Goal: Task Accomplishment & Management: Manage account settings

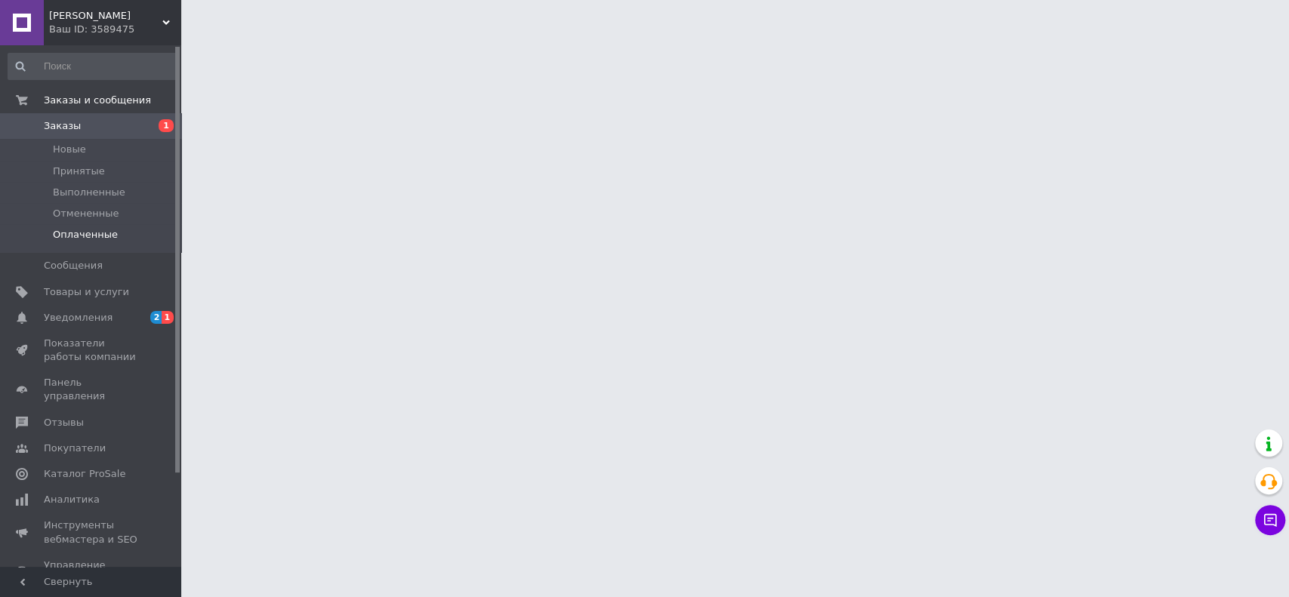
click at [72, 171] on span "Принятые" at bounding box center [79, 172] width 52 height 14
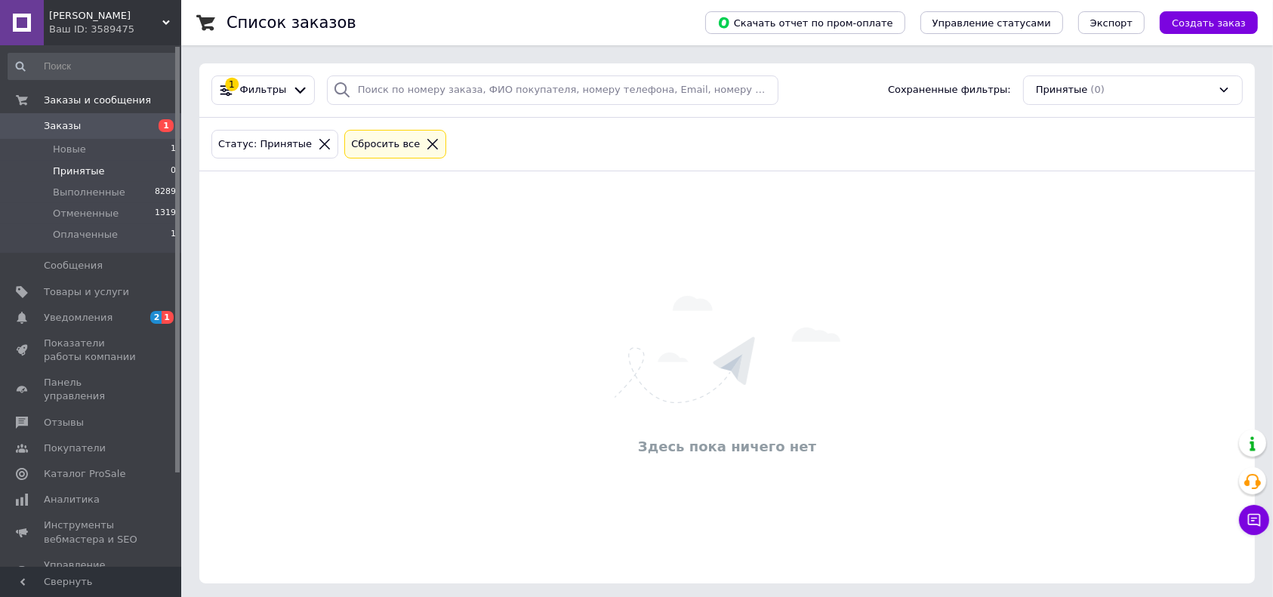
click at [426, 145] on icon at bounding box center [433, 144] width 14 height 14
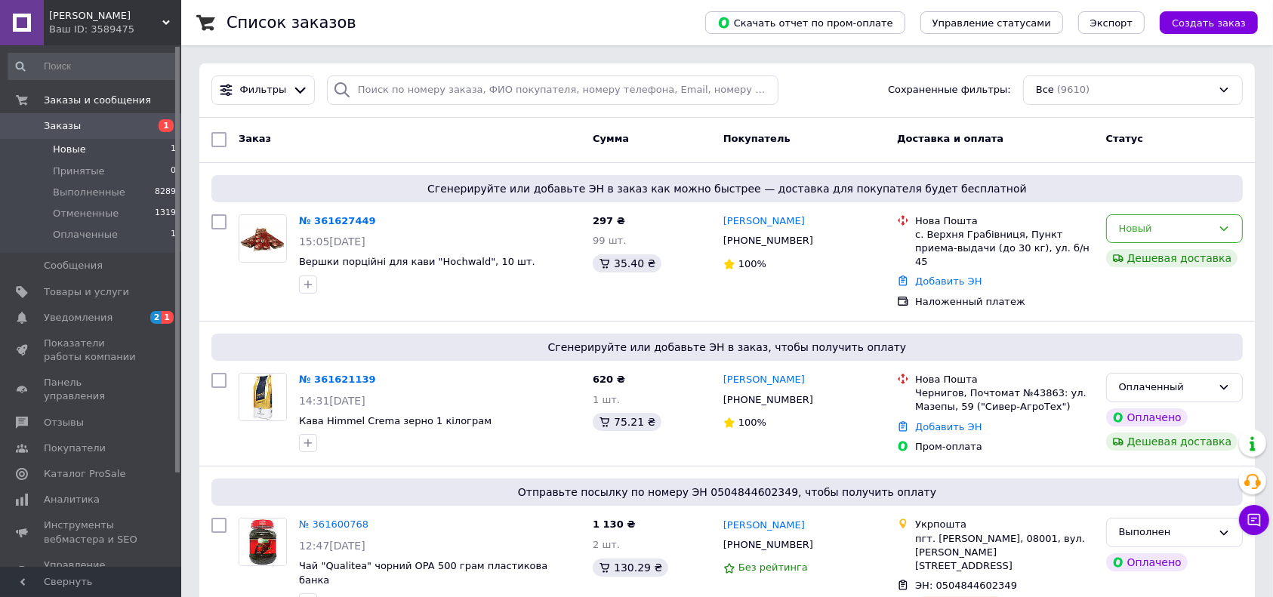
click at [74, 155] on span "Новые" at bounding box center [69, 150] width 33 height 14
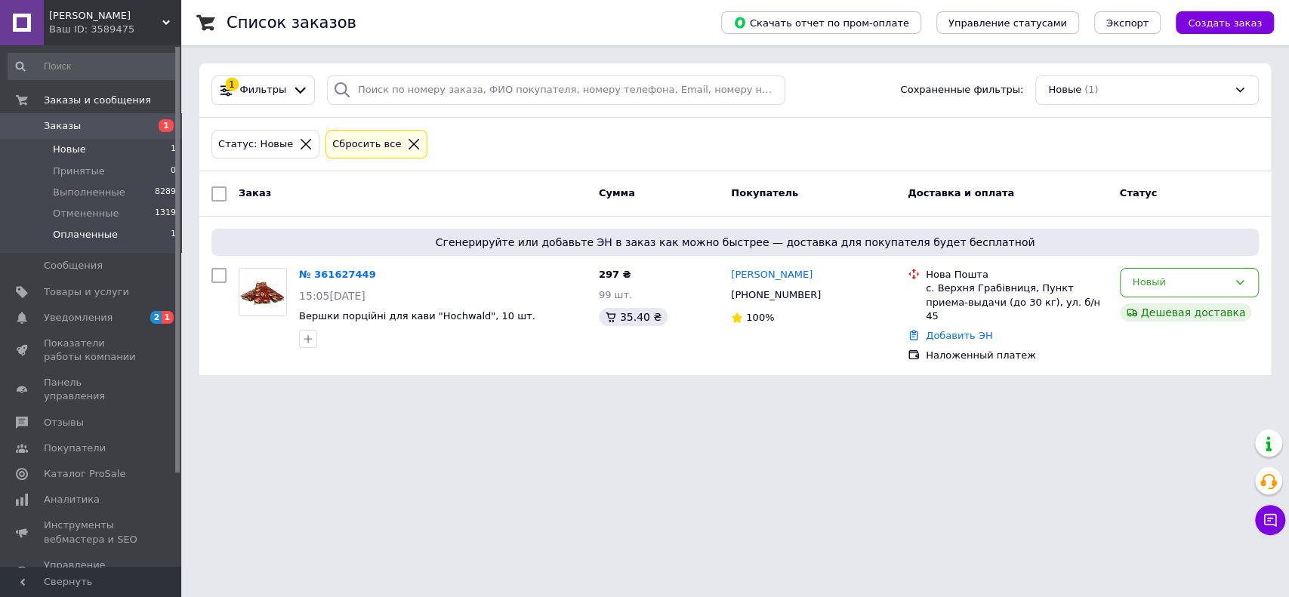
click at [85, 245] on li "Оплаченные 1" at bounding box center [92, 238] width 185 height 29
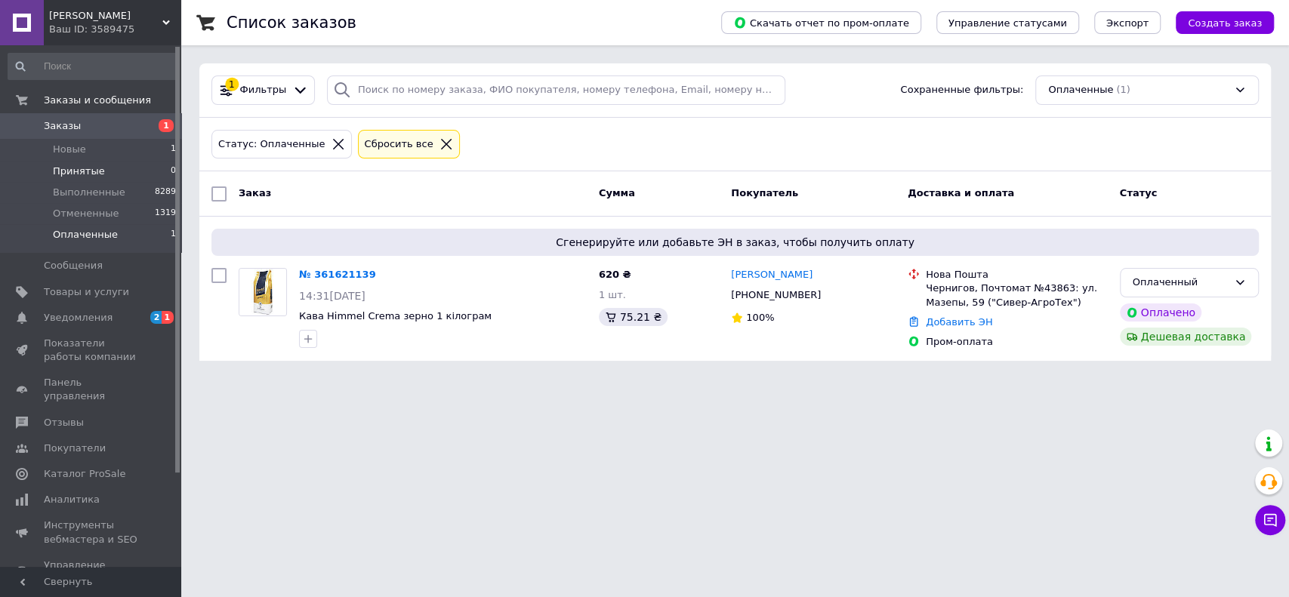
click at [89, 180] on li "Принятые 0" at bounding box center [92, 171] width 185 height 21
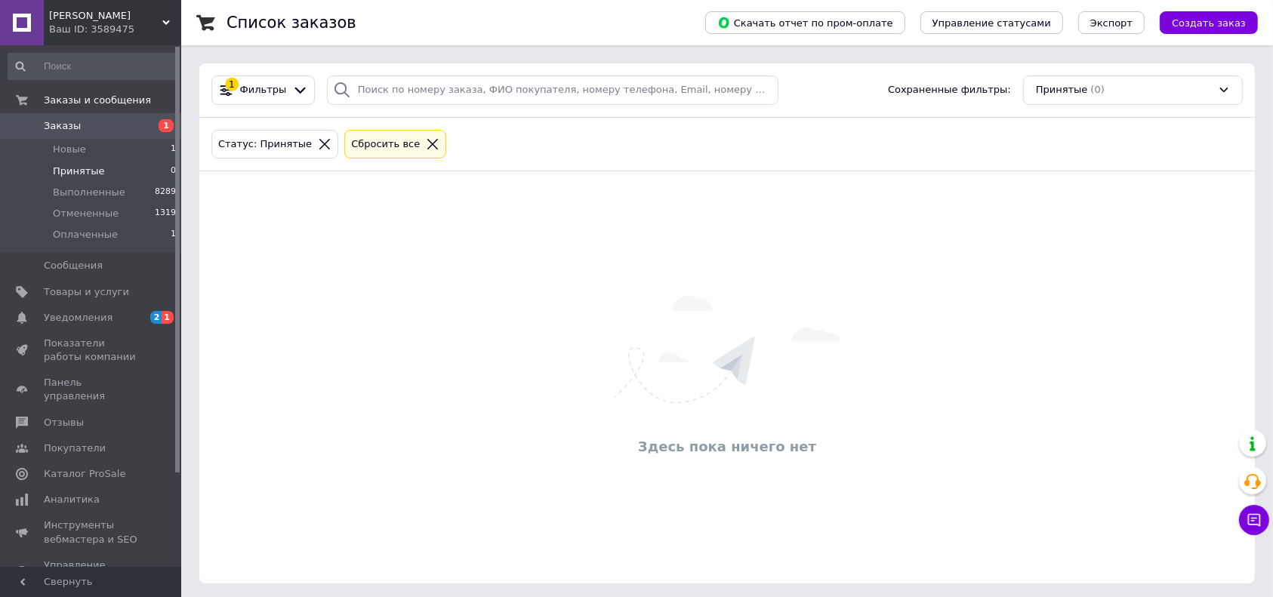
click at [426, 142] on icon at bounding box center [433, 144] width 14 height 14
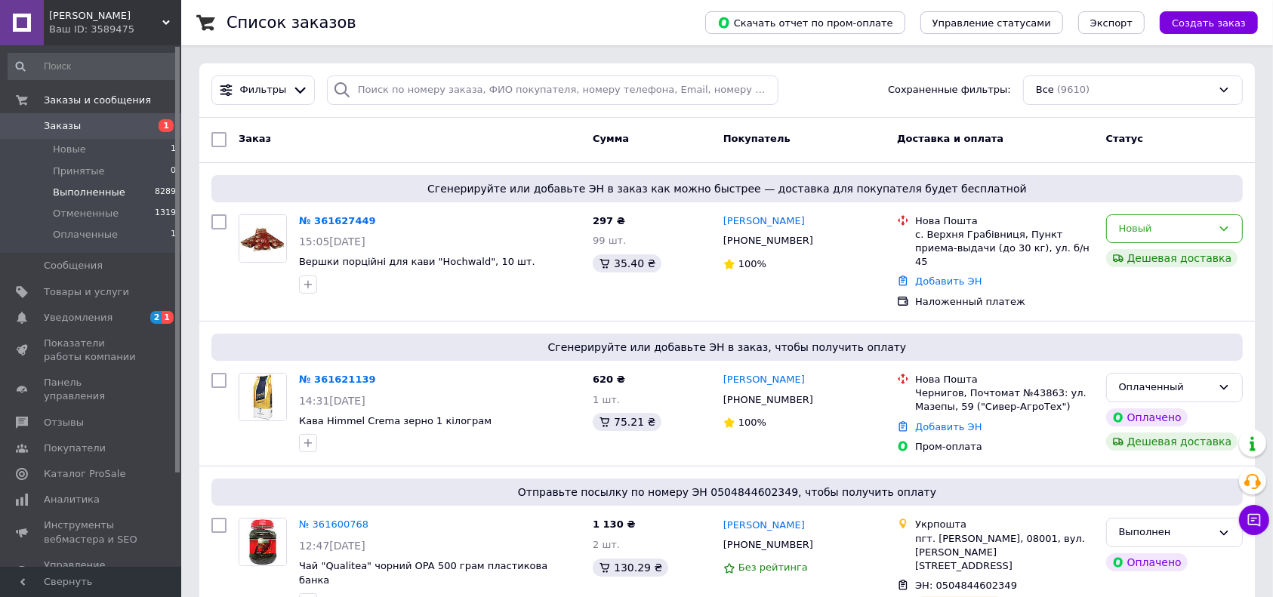
click at [84, 196] on span "Выполненные" at bounding box center [89, 193] width 72 height 14
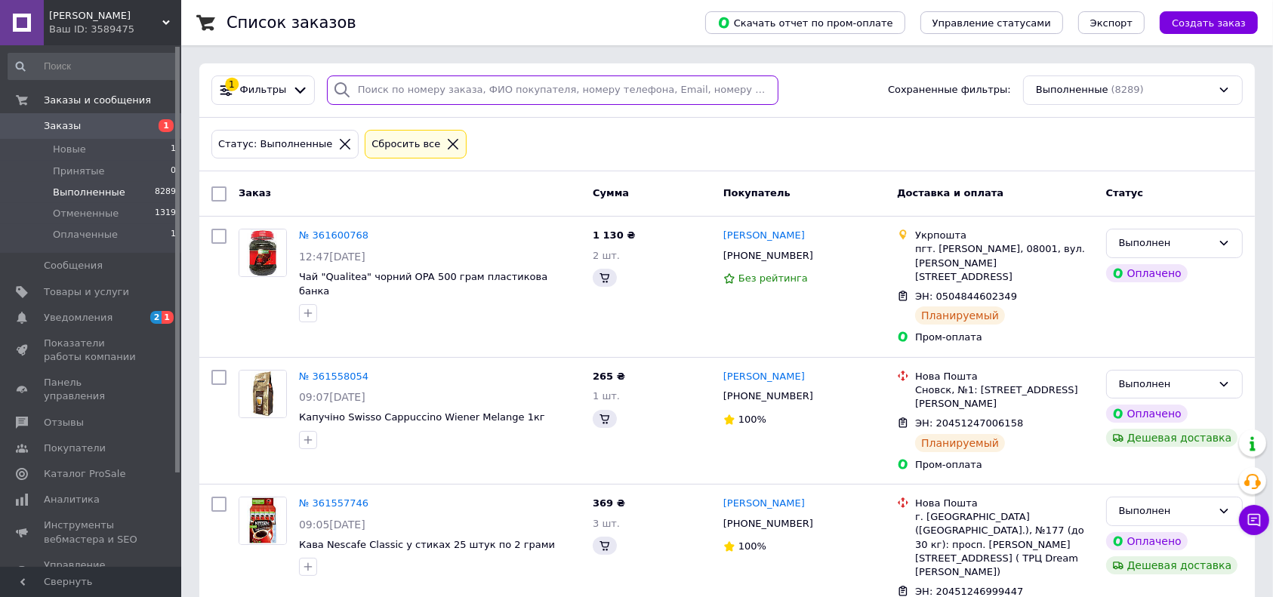
click at [428, 97] on input "search" at bounding box center [553, 90] width 452 height 29
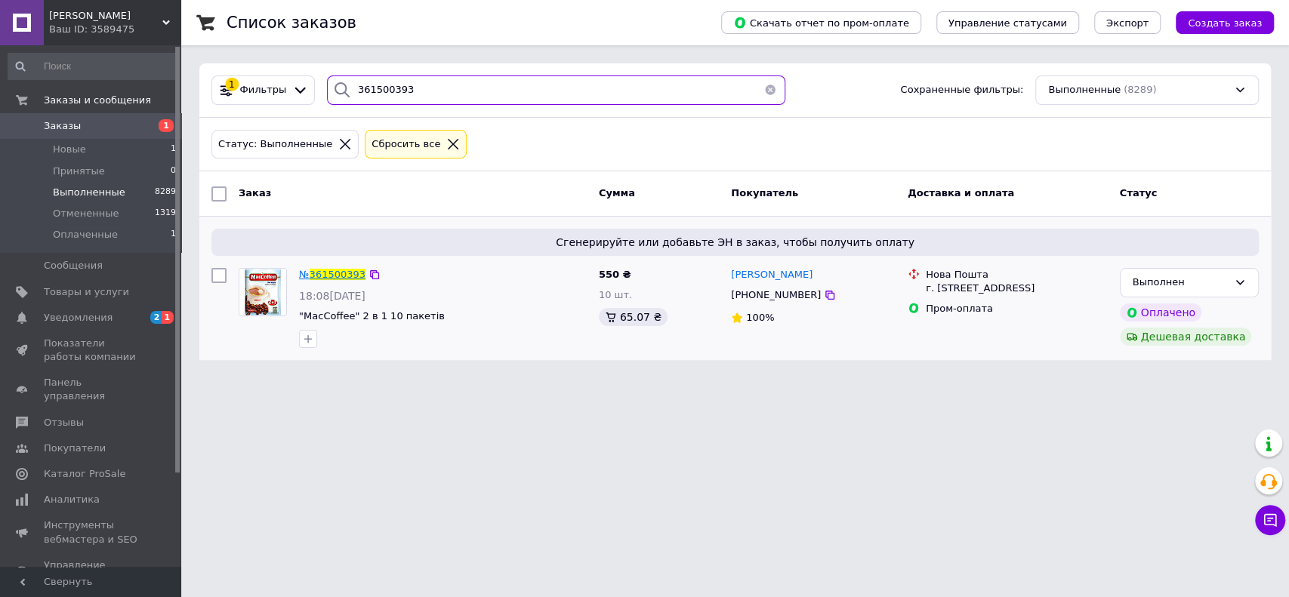
type input "361500393"
click at [332, 275] on span "361500393" at bounding box center [338, 274] width 56 height 11
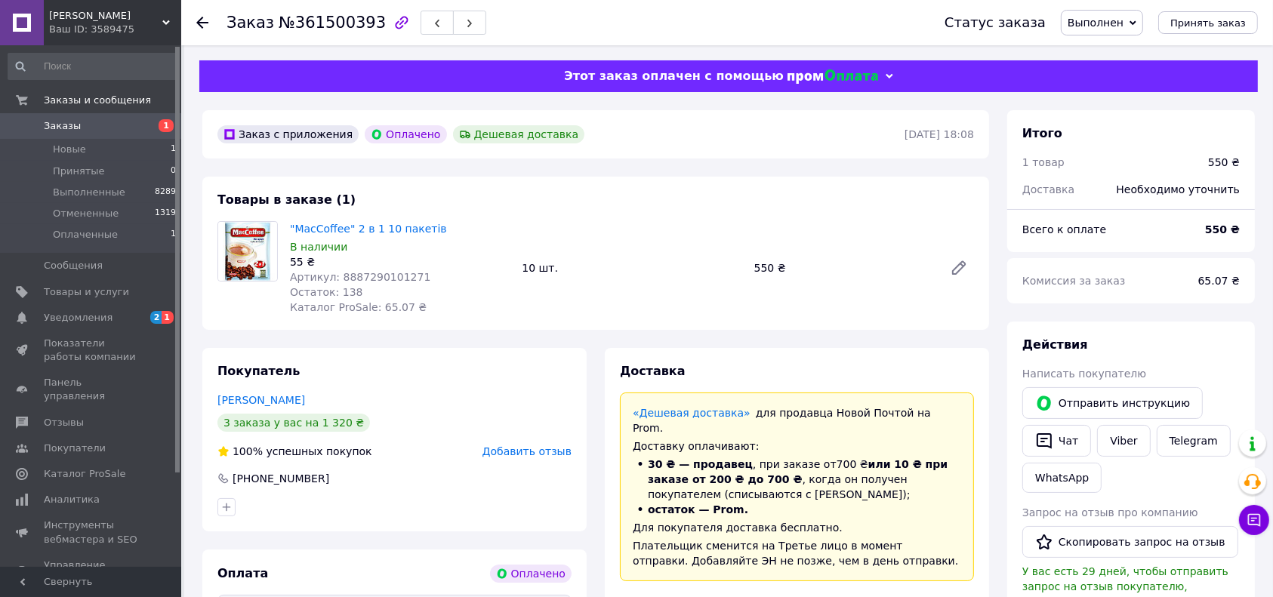
click at [1136, 23] on icon at bounding box center [1133, 22] width 7 height 5
click at [1121, 51] on li "Принят" at bounding box center [1102, 53] width 81 height 23
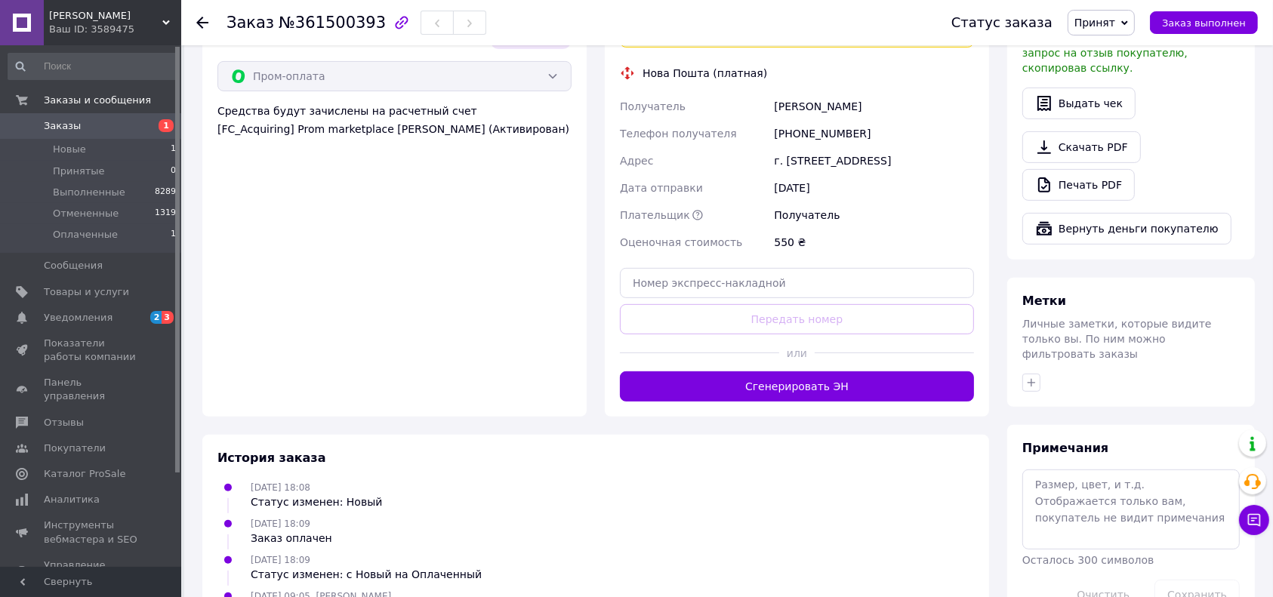
scroll to position [605, 0]
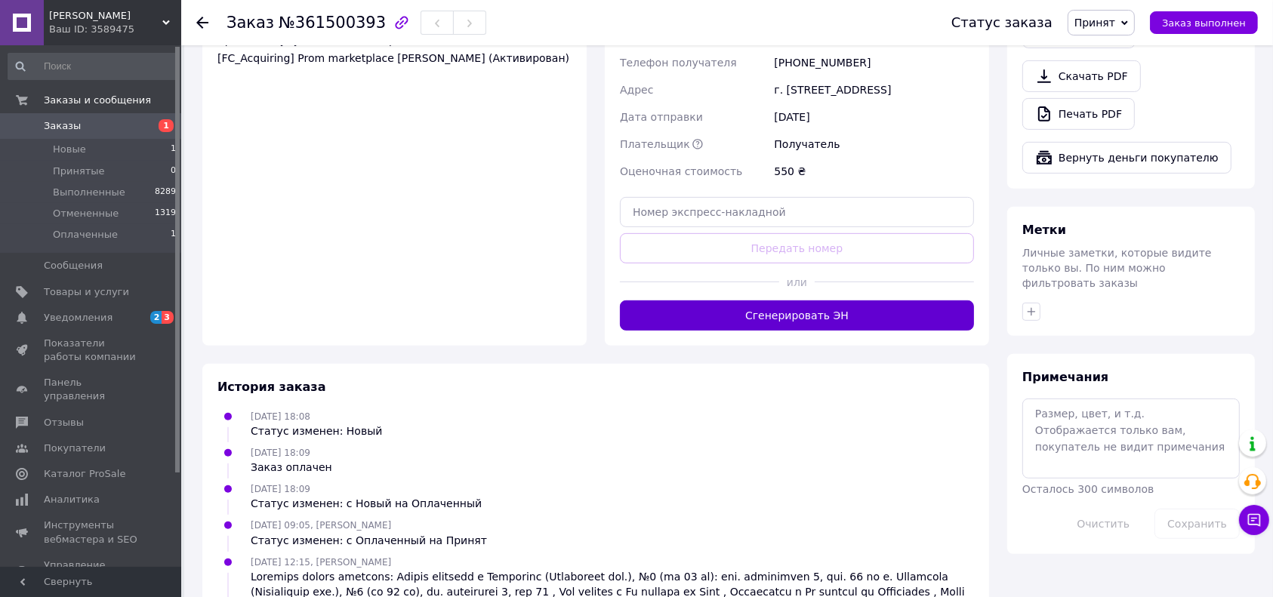
click at [803, 317] on button "Сгенерировать ЭН" at bounding box center [797, 316] width 354 height 30
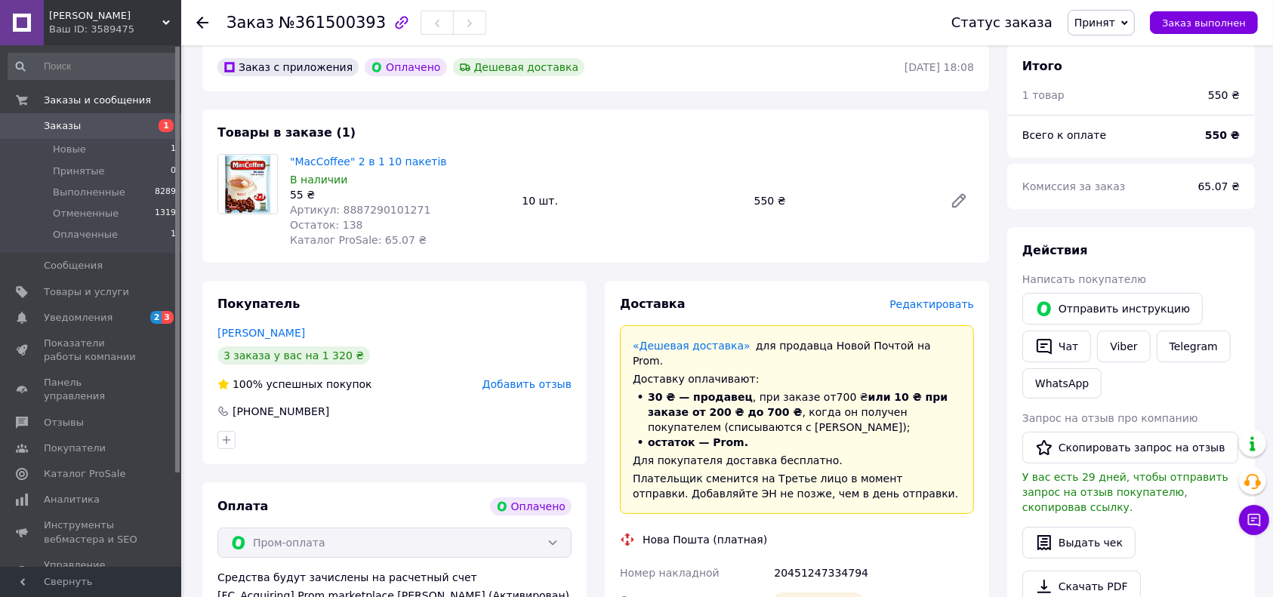
scroll to position [0, 0]
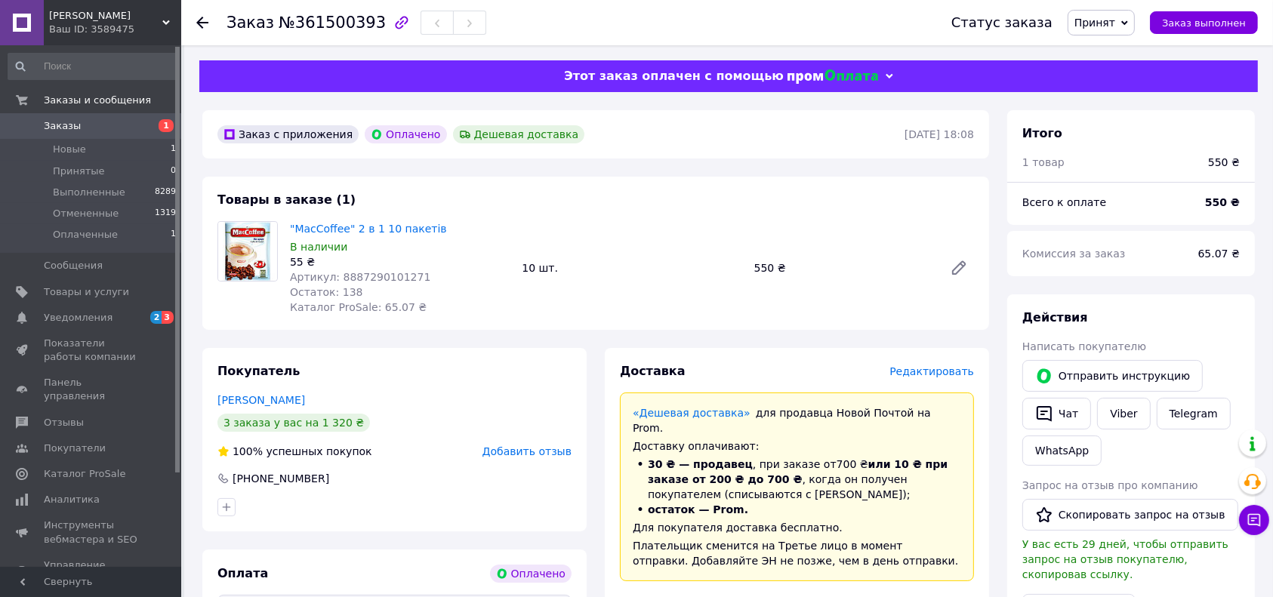
click at [1128, 25] on icon at bounding box center [1124, 23] width 7 height 7
click at [1117, 53] on li "Выполнен" at bounding box center [1108, 53] width 80 height 23
click at [1140, 20] on span "Выполнен" at bounding box center [1102, 23] width 82 height 26
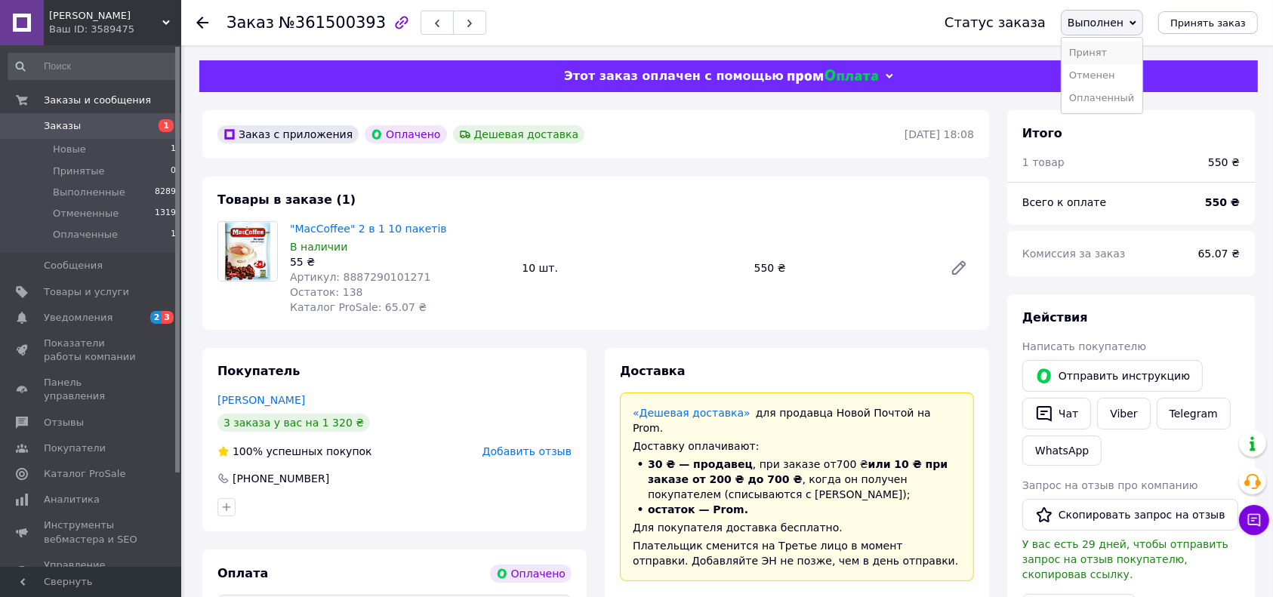
click at [1110, 57] on li "Принят" at bounding box center [1102, 53] width 81 height 23
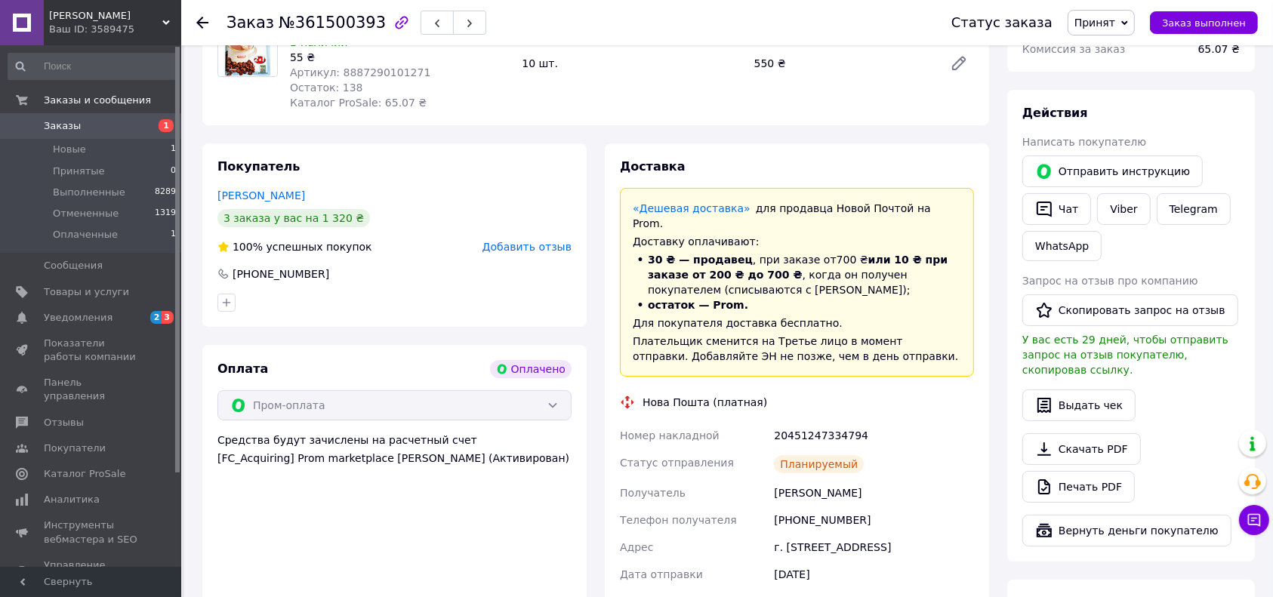
scroll to position [201, 0]
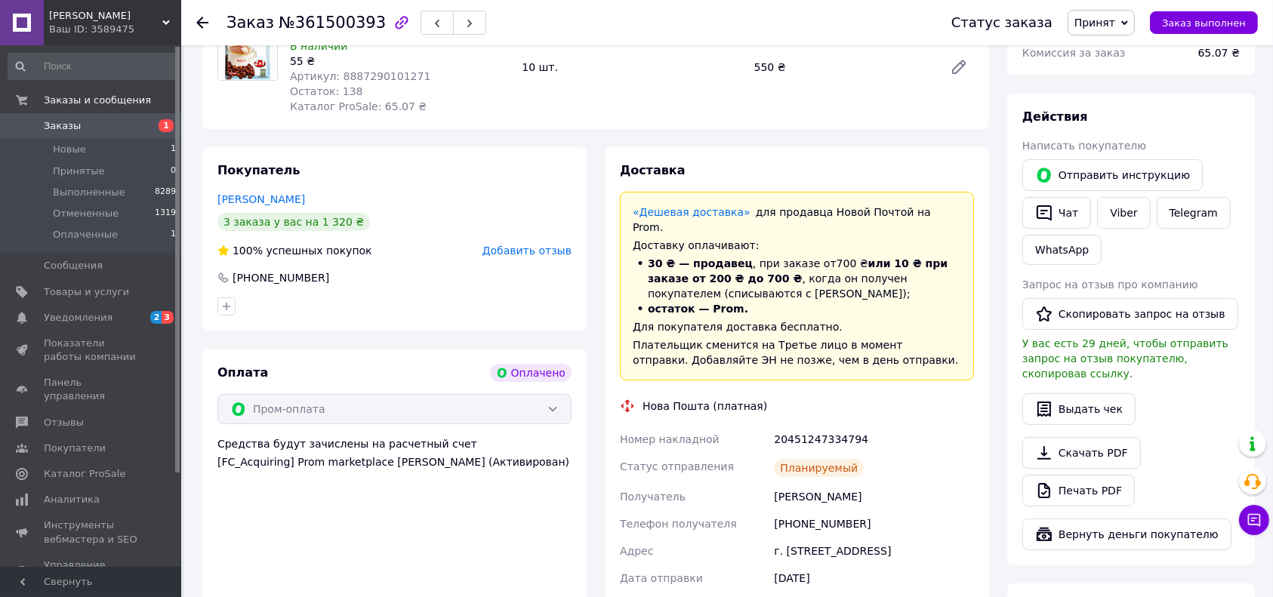
click at [903, 174] on div "Доставка" at bounding box center [797, 170] width 354 height 17
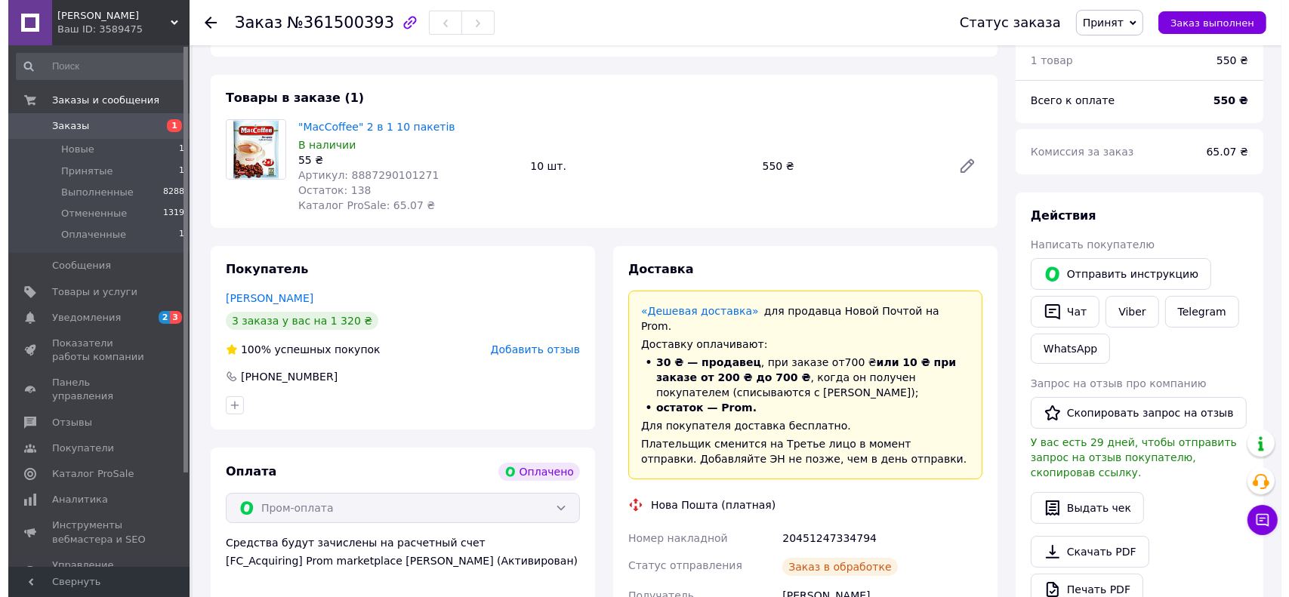
scroll to position [15, 0]
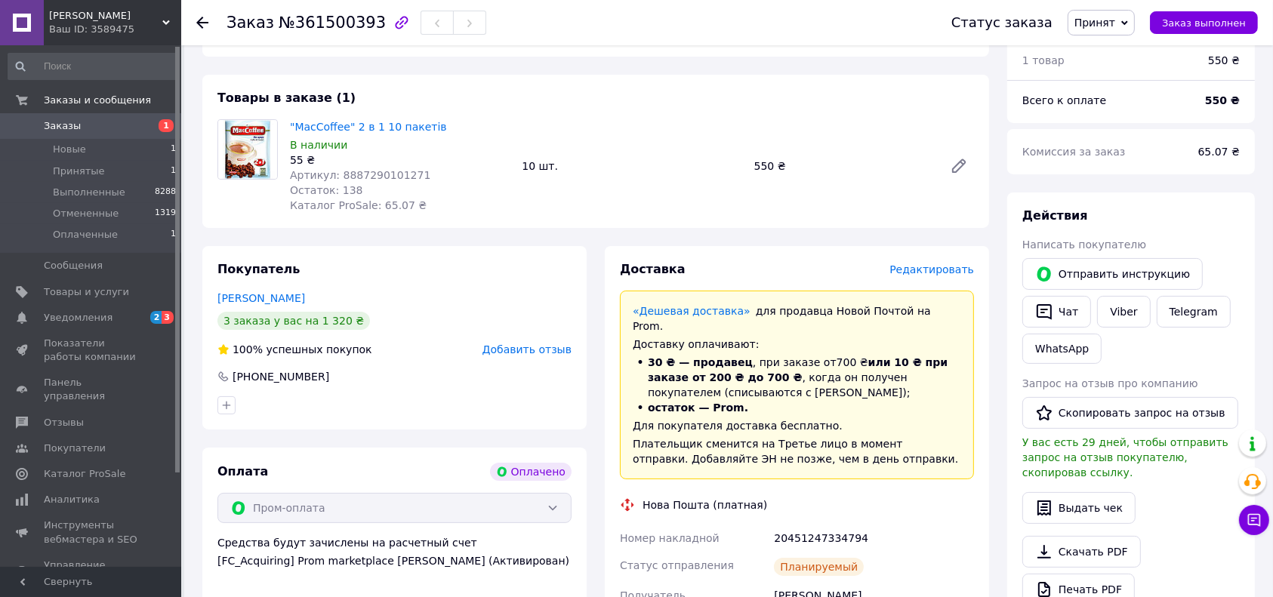
click at [941, 273] on span "Редактировать" at bounding box center [932, 270] width 85 height 12
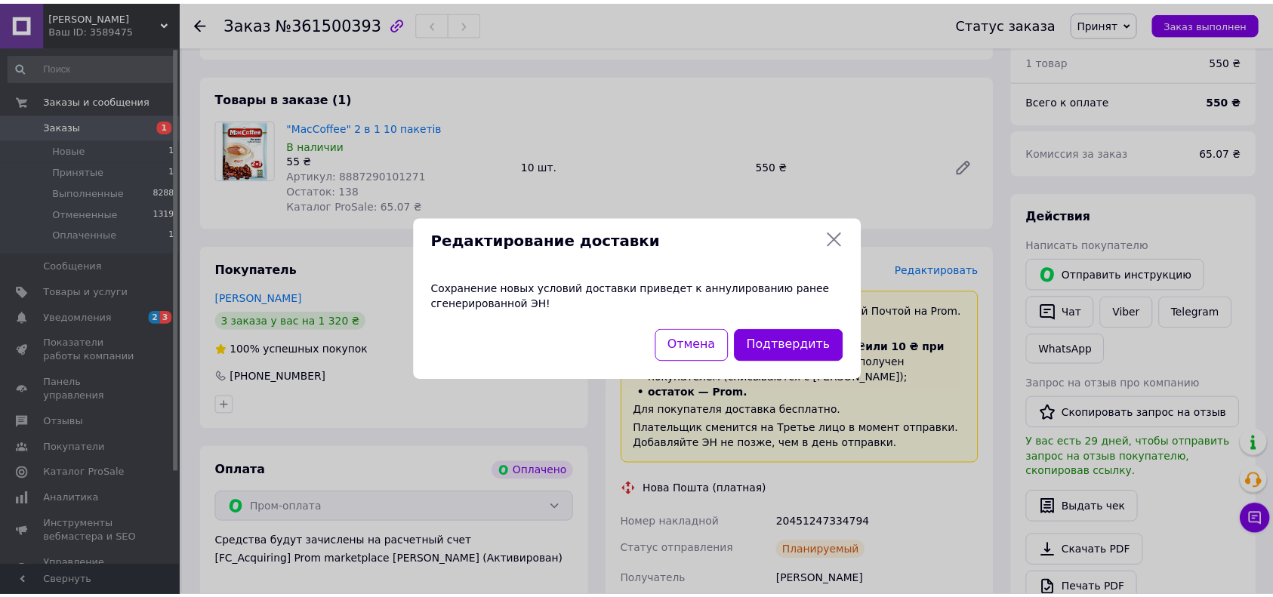
scroll to position [0, 0]
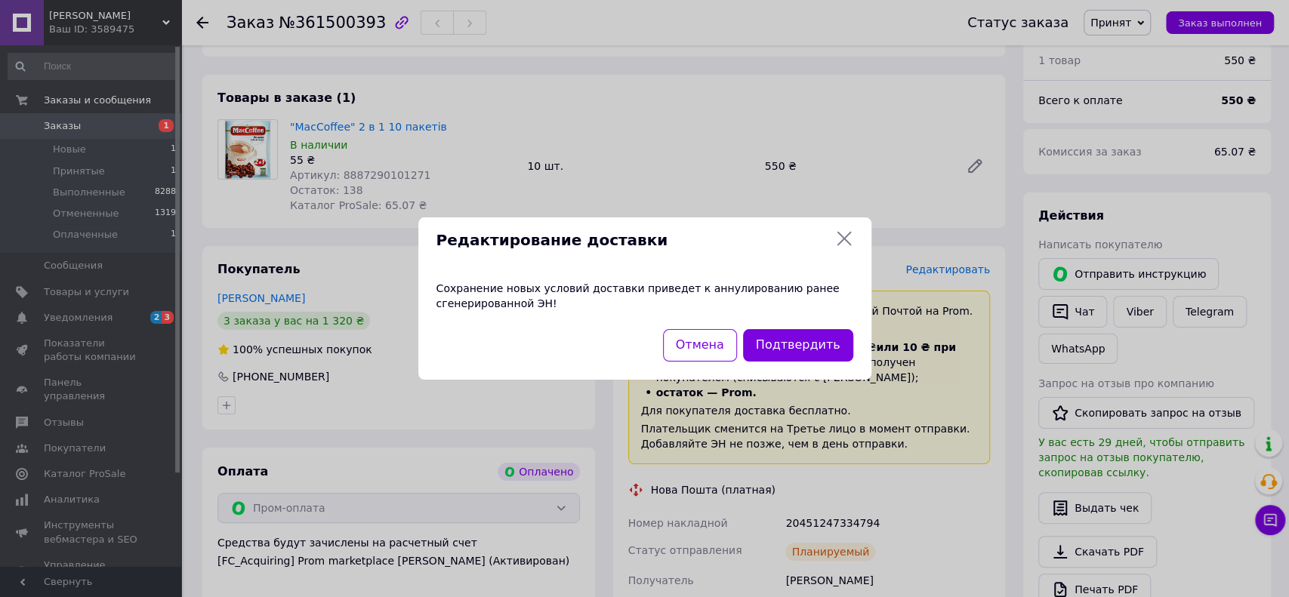
click at [847, 238] on icon at bounding box center [844, 239] width 18 height 18
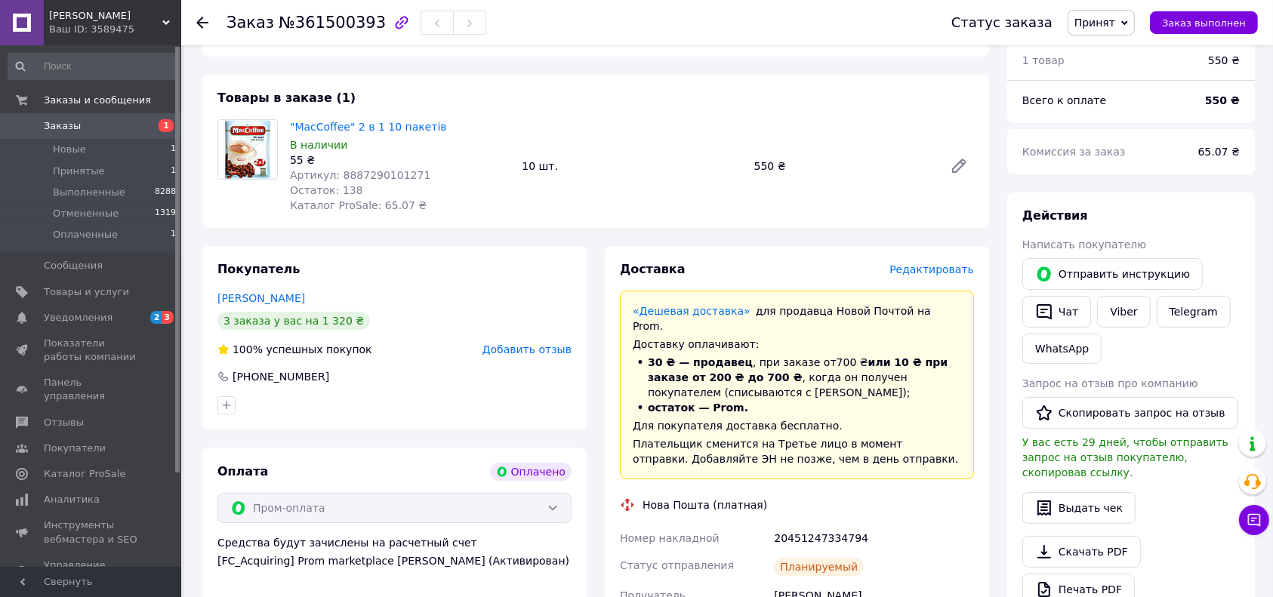
drag, startPoint x: 1140, startPoint y: 27, endPoint x: 1126, endPoint y: 36, distance: 17.0
click at [1135, 26] on span "Принят" at bounding box center [1101, 23] width 67 height 26
click at [1113, 58] on li "Выполнен" at bounding box center [1108, 53] width 80 height 23
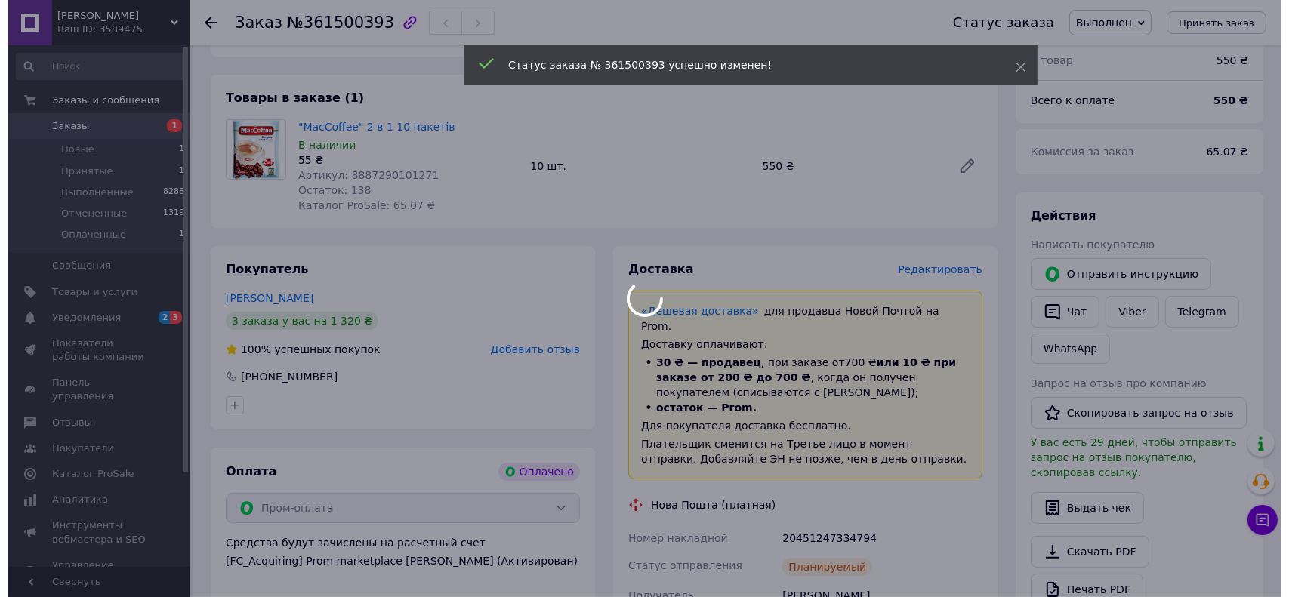
scroll to position [51, 0]
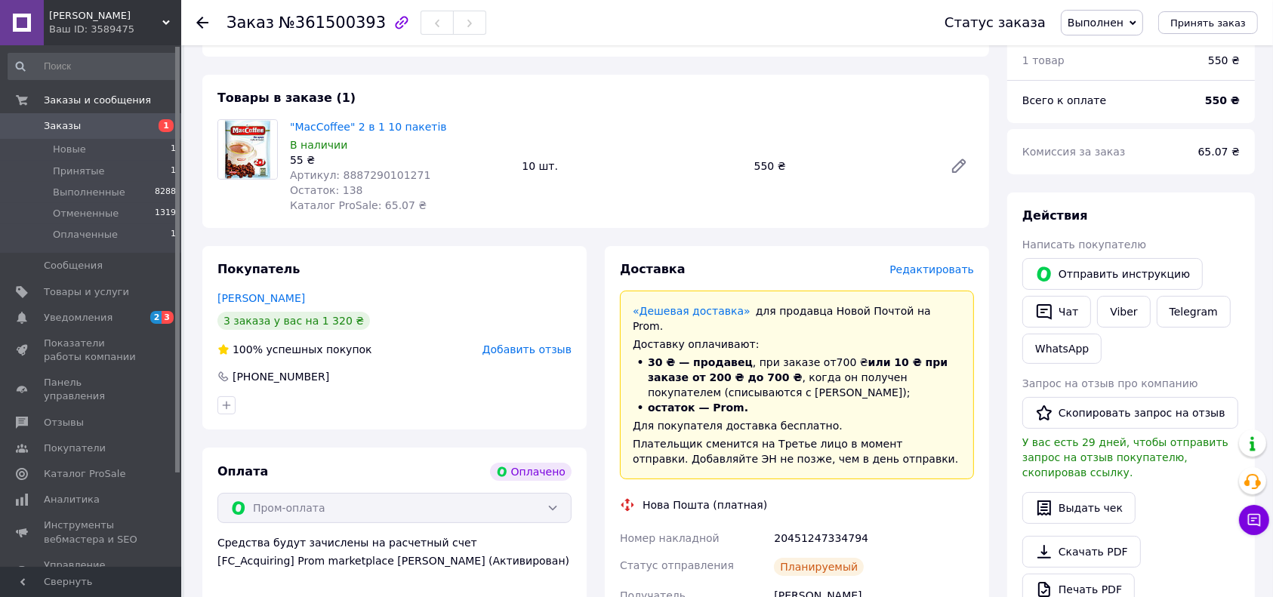
click at [924, 269] on span "Редактировать" at bounding box center [932, 270] width 85 height 12
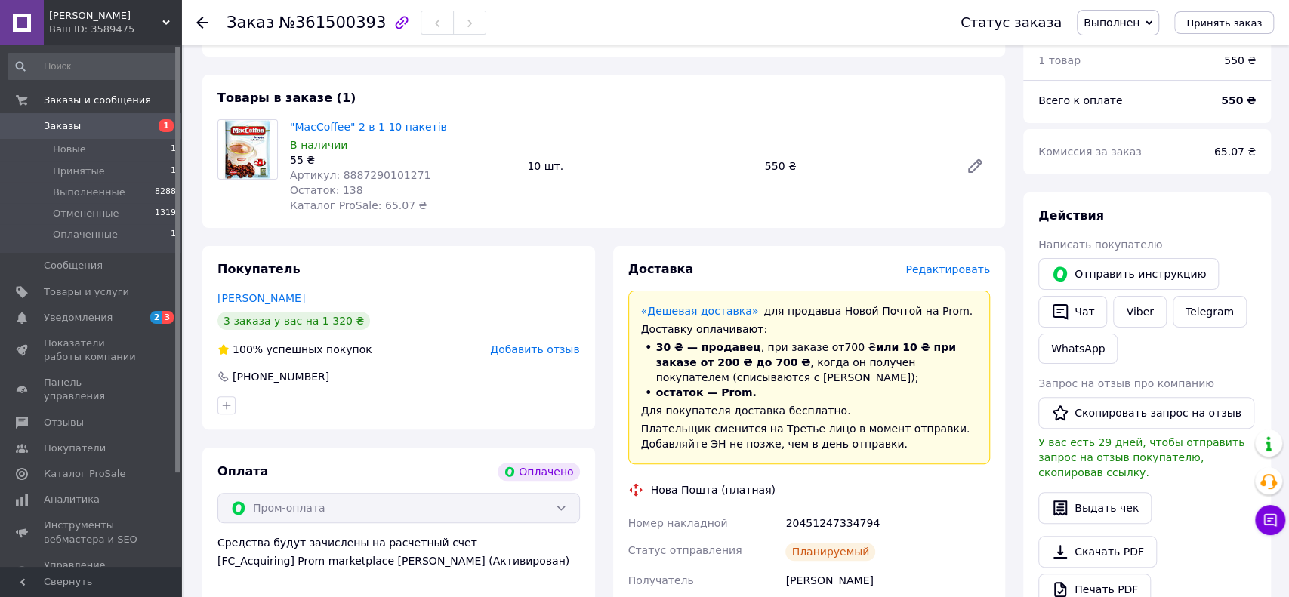
scroll to position [36, 0]
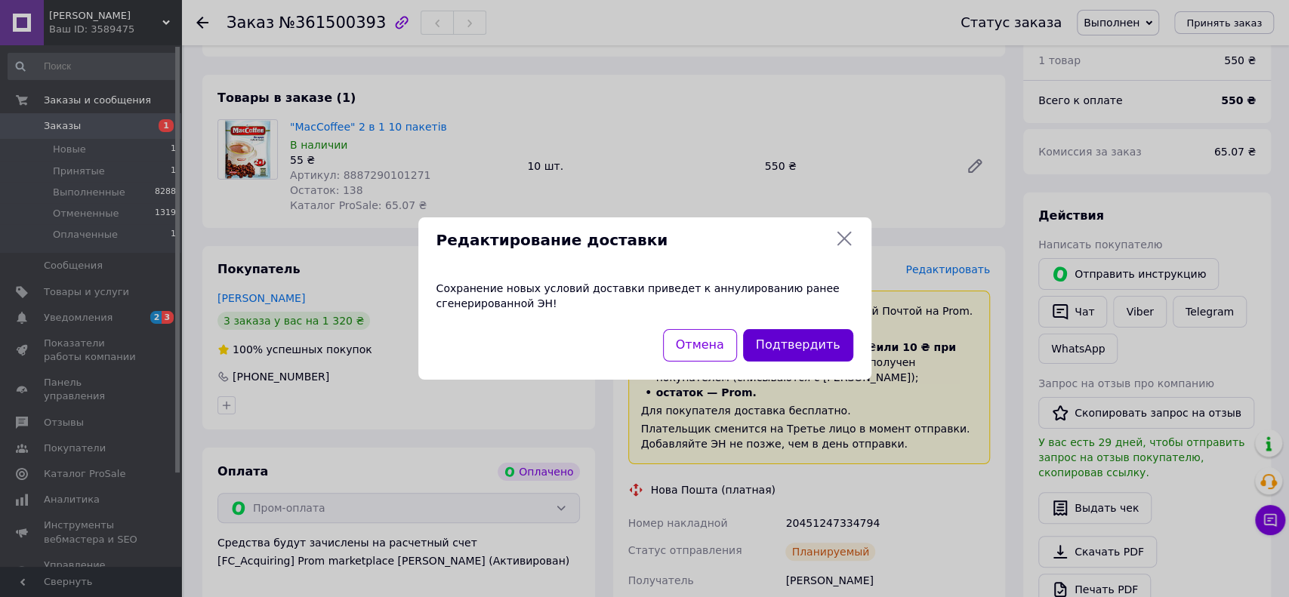
click at [797, 352] on button "Подтвердить" at bounding box center [798, 345] width 110 height 32
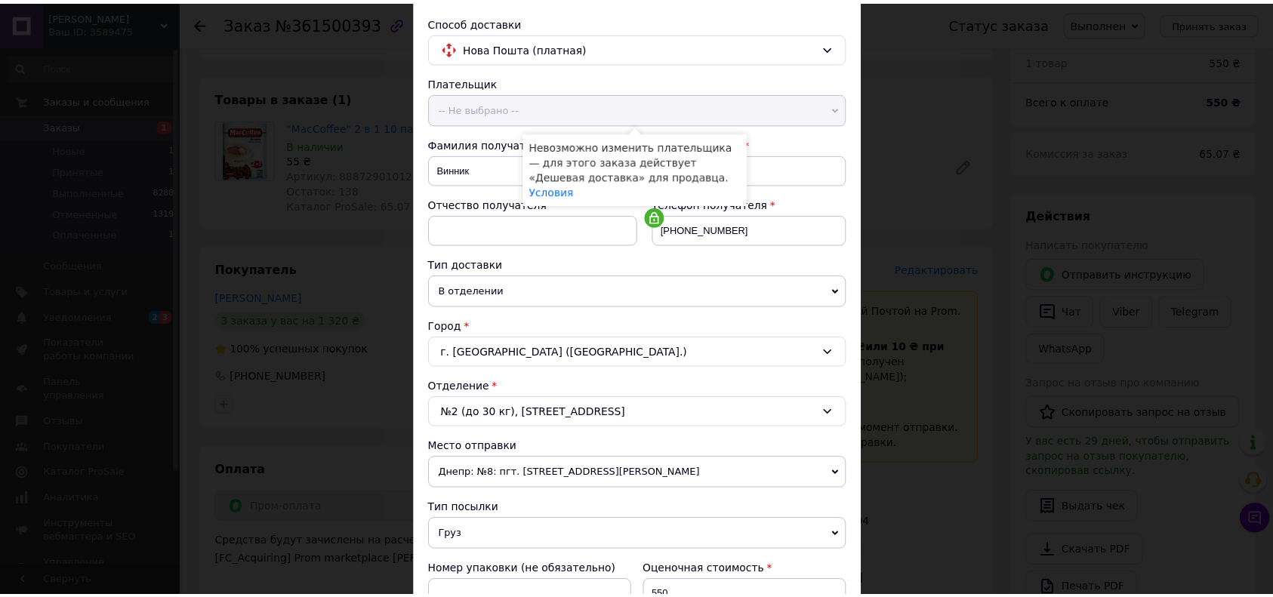
scroll to position [0, 0]
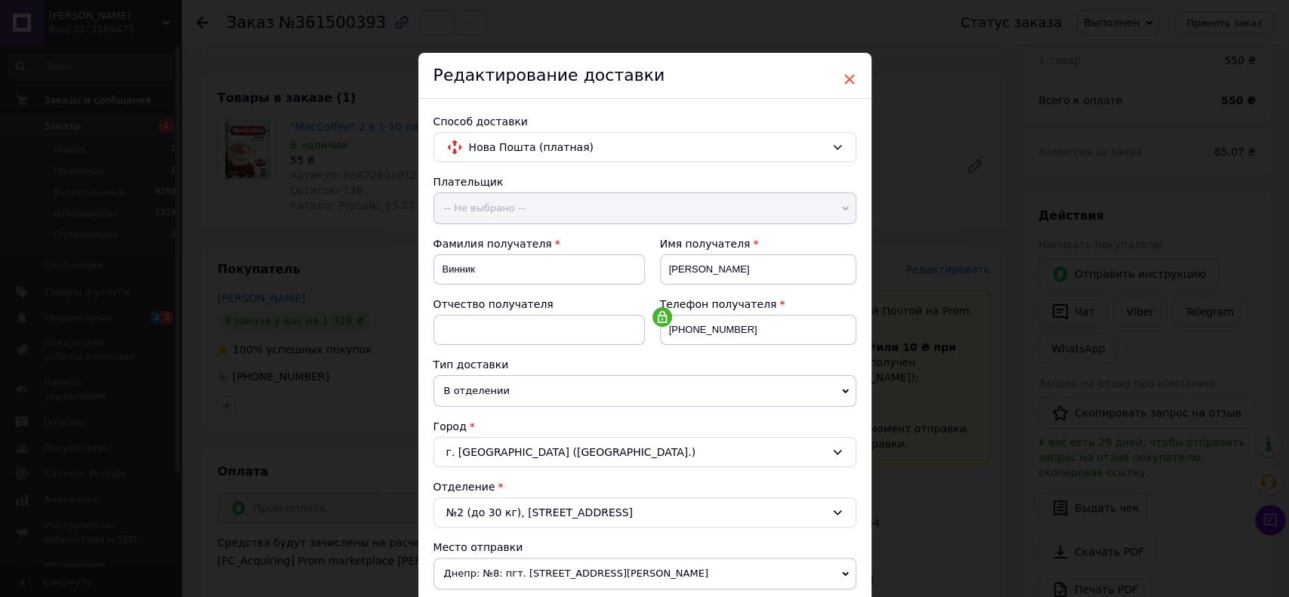
click at [846, 77] on span "×" at bounding box center [850, 79] width 14 height 26
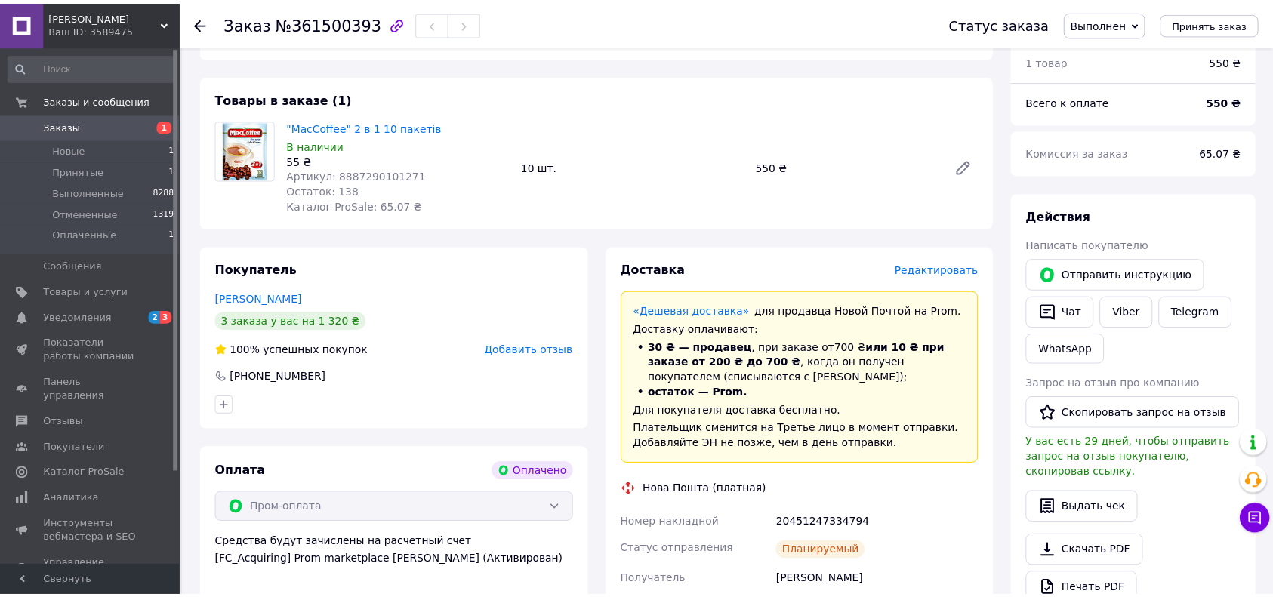
scroll to position [51, 0]
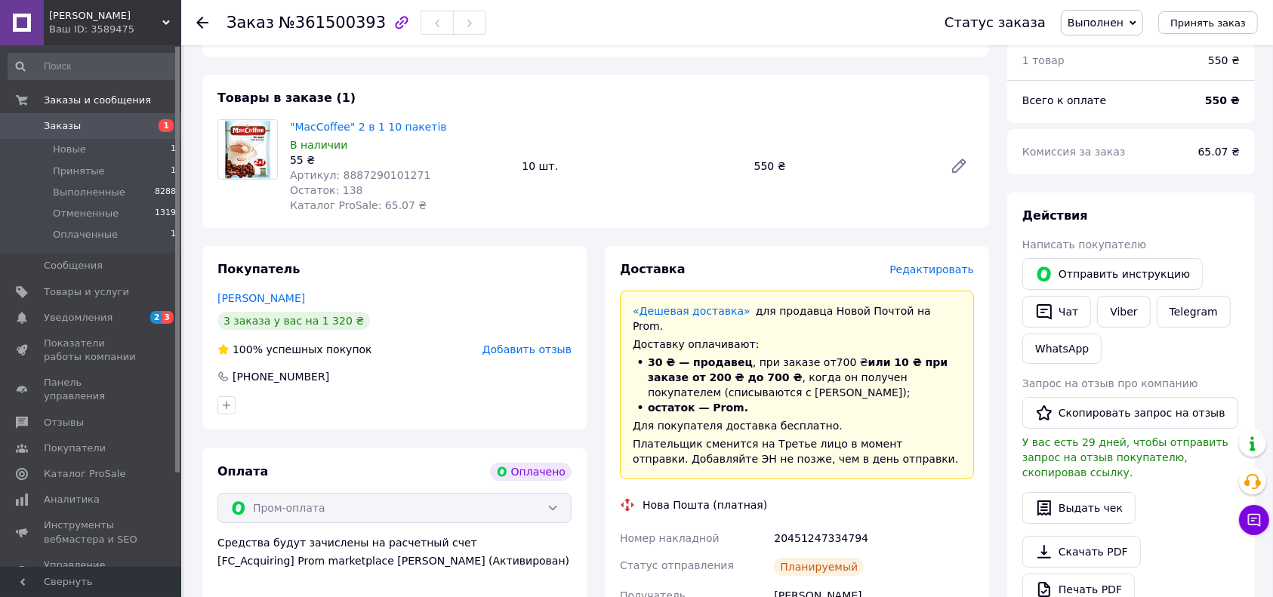
click at [1136, 23] on icon at bounding box center [1133, 22] width 7 height 5
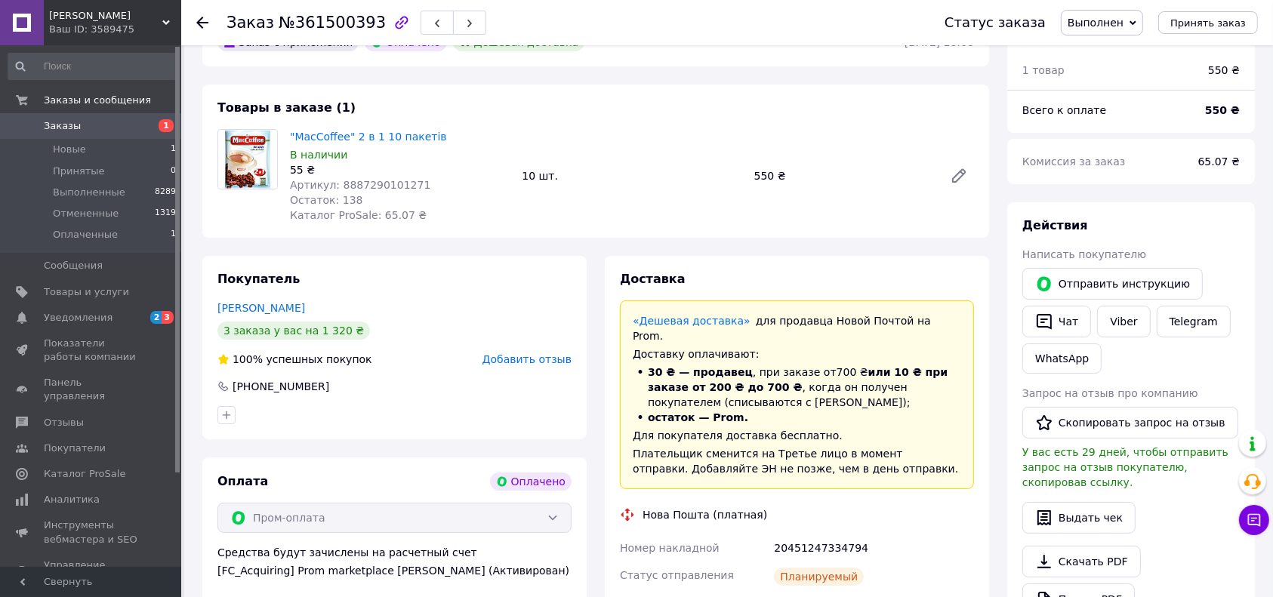
scroll to position [51, 0]
click at [69, 171] on span "Принятые" at bounding box center [79, 172] width 52 height 14
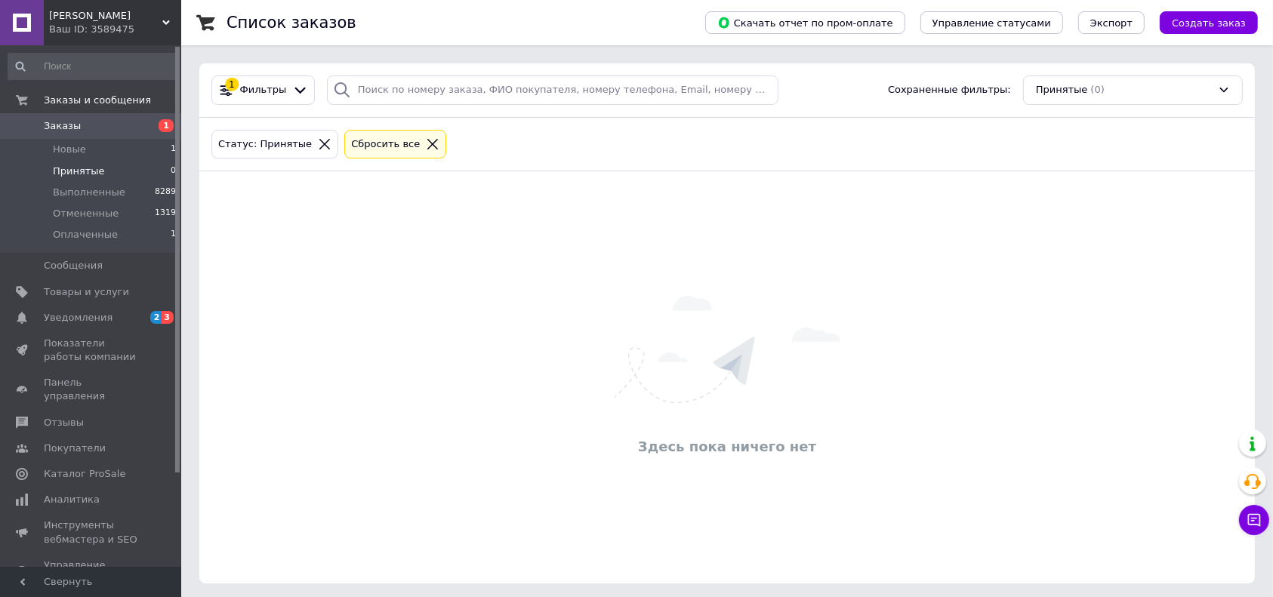
click at [426, 143] on icon at bounding box center [433, 144] width 14 height 14
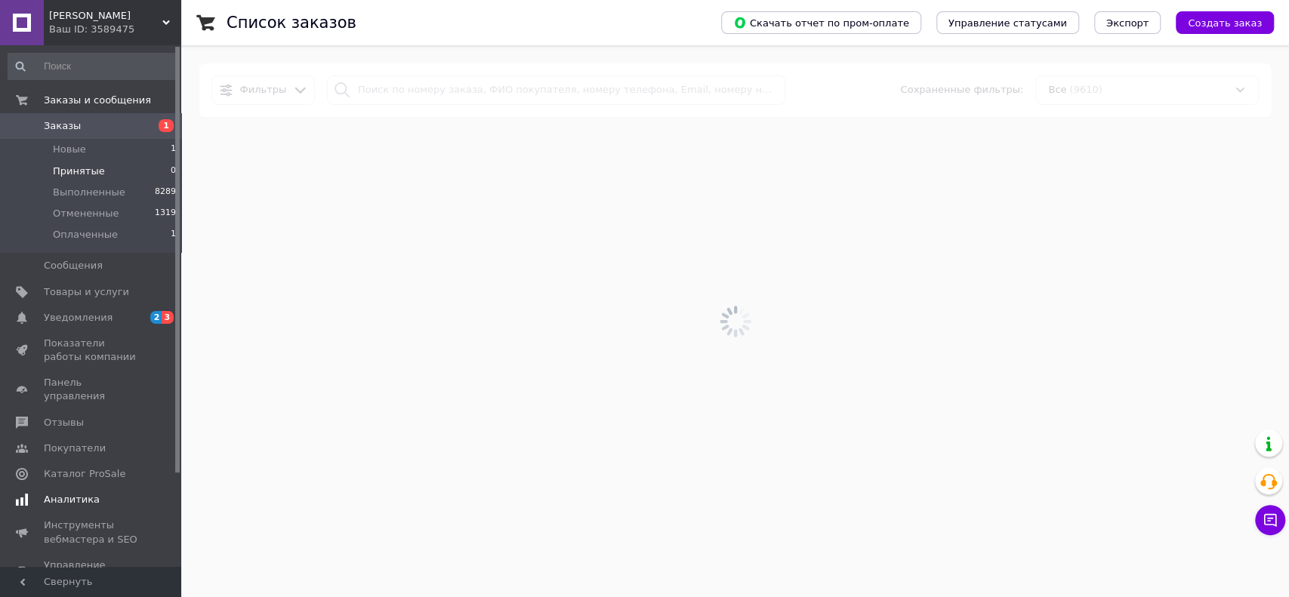
click at [78, 325] on link "Уведомления 2 3" at bounding box center [92, 318] width 185 height 26
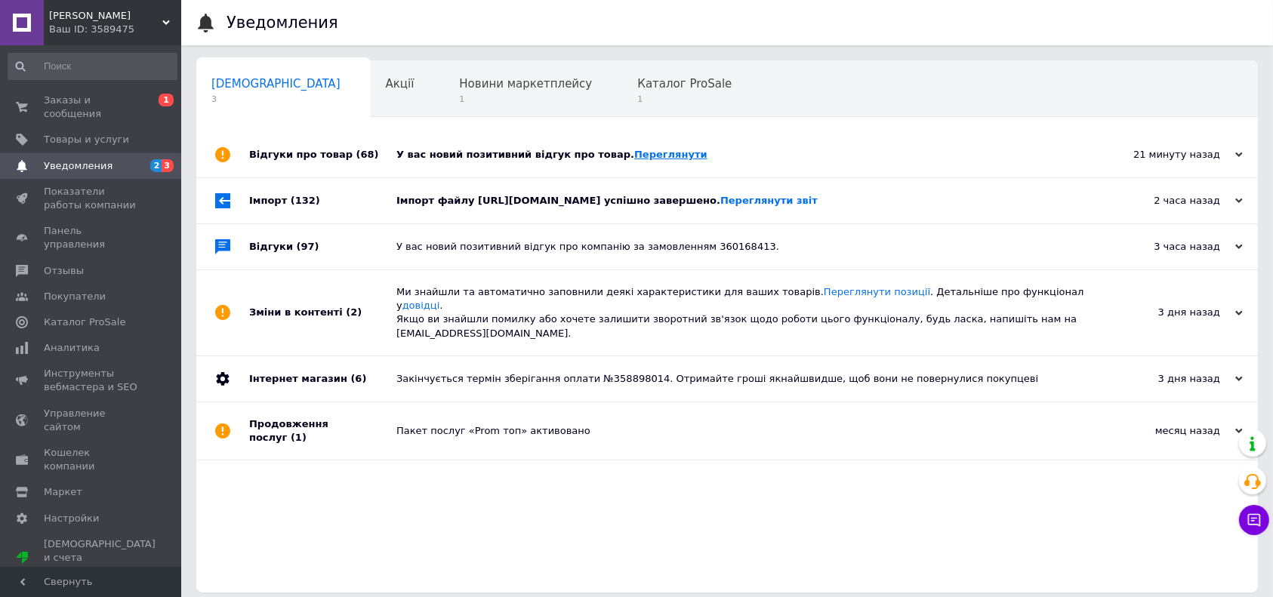
click at [634, 159] on link "Переглянути" at bounding box center [670, 154] width 73 height 11
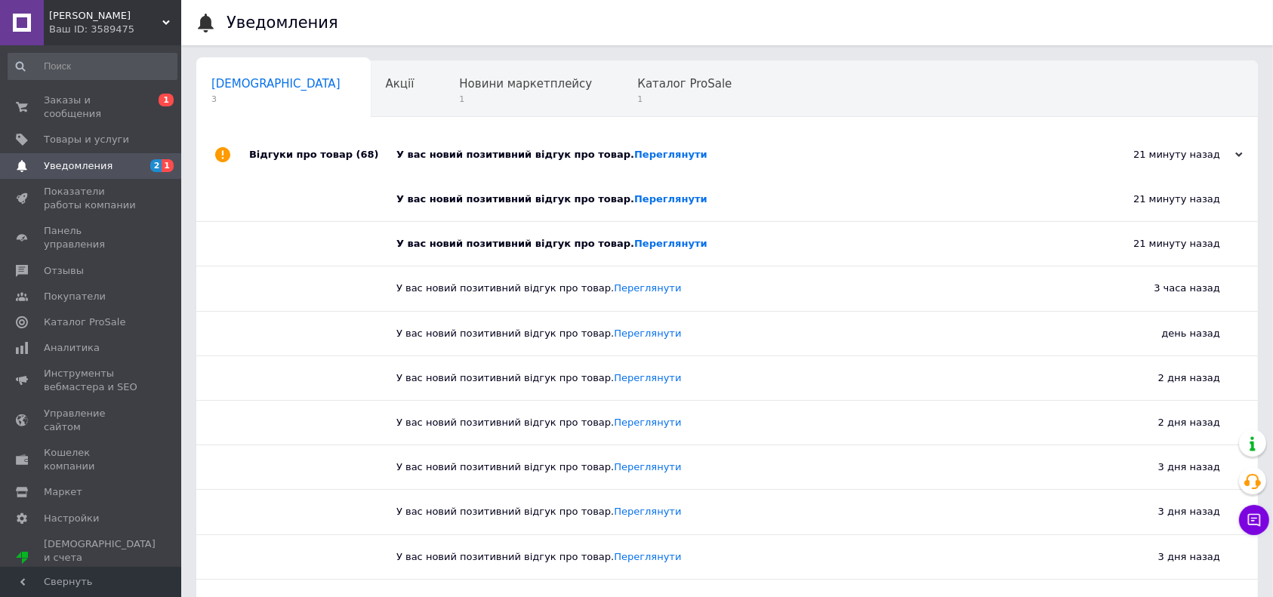
click at [90, 159] on span "Уведомления" at bounding box center [78, 166] width 69 height 14
click at [649, 202] on link "Переглянути" at bounding box center [670, 198] width 73 height 11
click at [646, 245] on link "Переглянути" at bounding box center [670, 243] width 73 height 11
click at [70, 97] on span "Заказы и сообщения" at bounding box center [92, 107] width 96 height 27
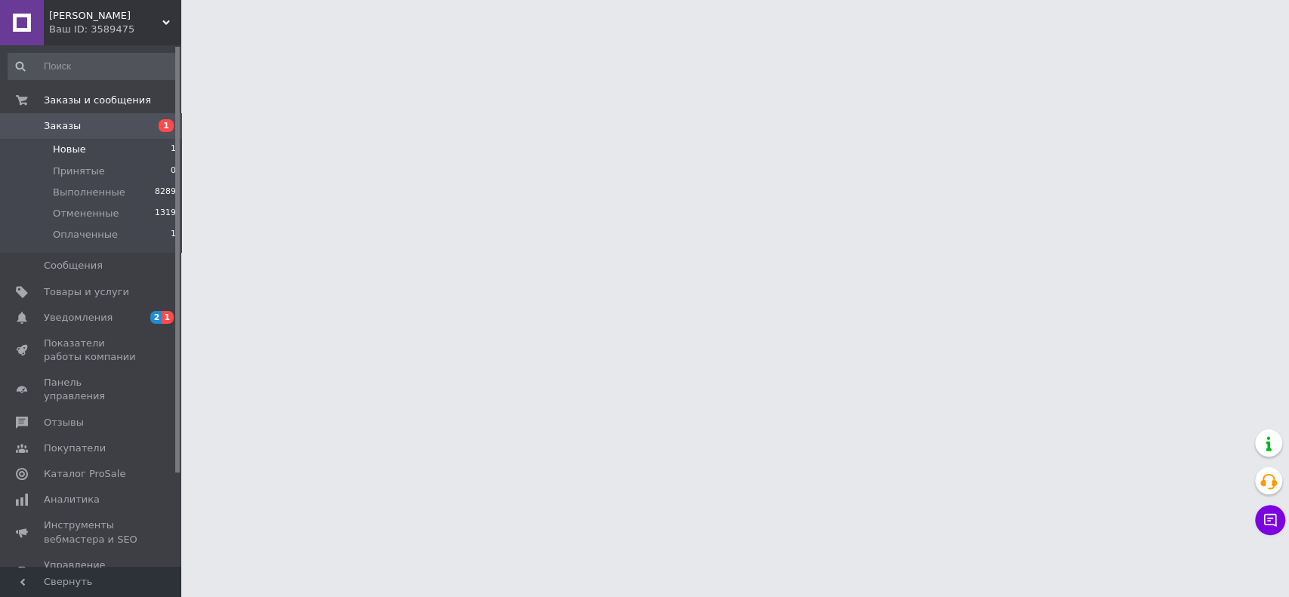
click at [86, 146] on li "Новые 1" at bounding box center [92, 149] width 185 height 21
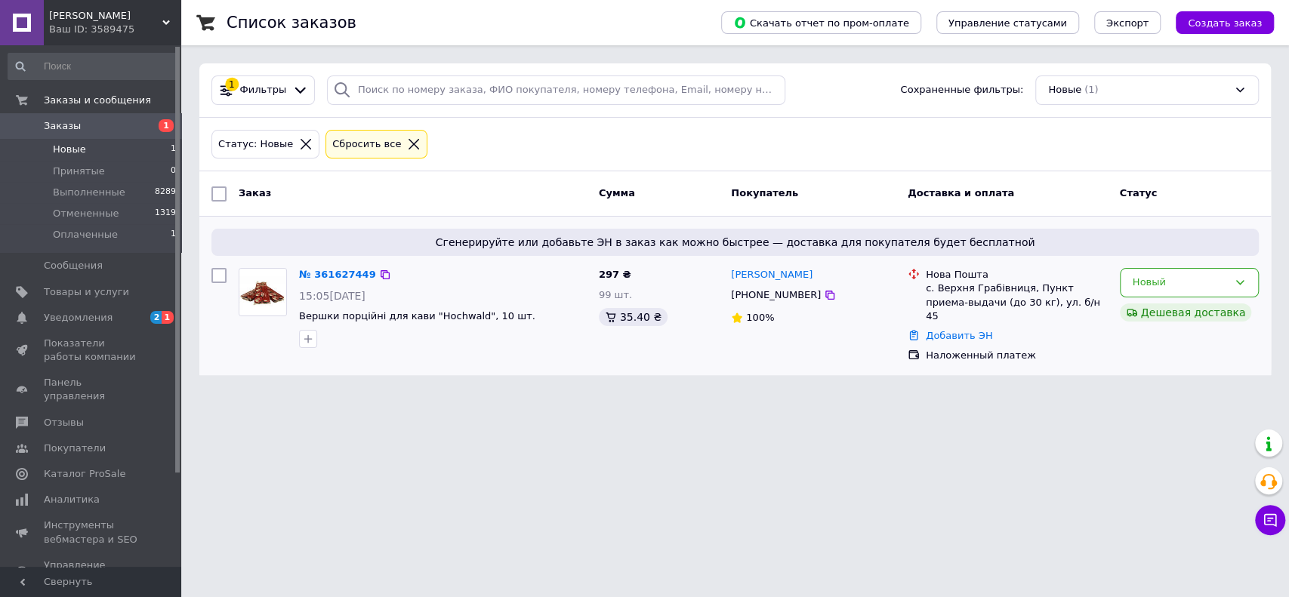
click at [261, 288] on img at bounding box center [262, 292] width 47 height 47
click at [409, 145] on icon at bounding box center [414, 144] width 11 height 11
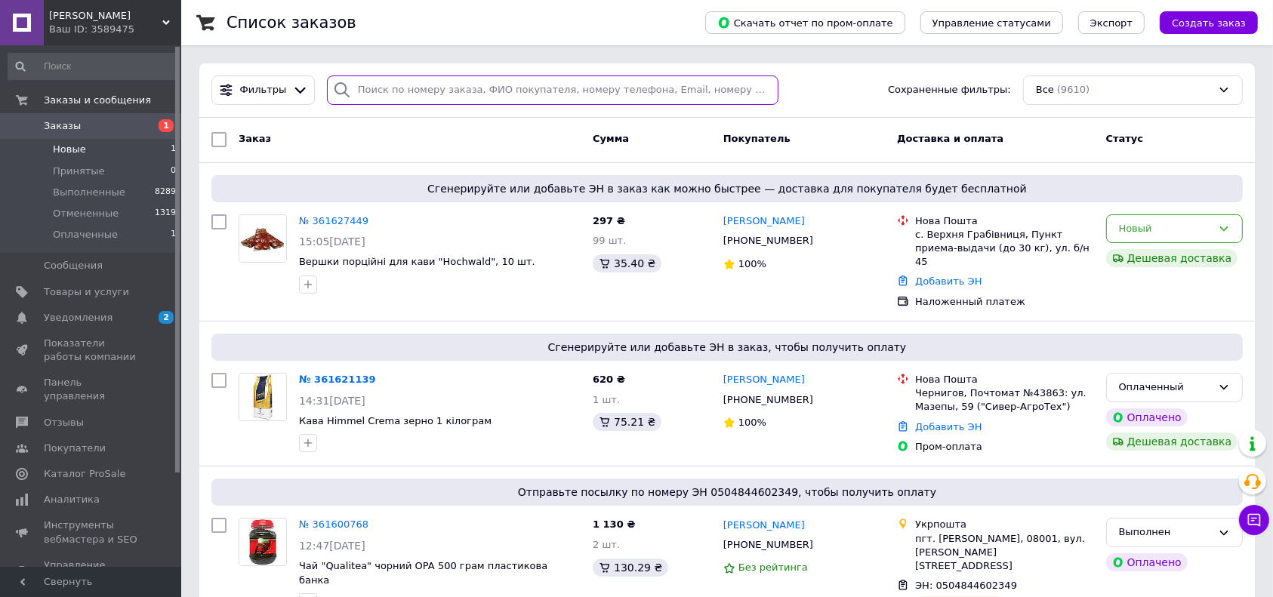
click at [380, 84] on input "search" at bounding box center [553, 90] width 452 height 29
type input "8"
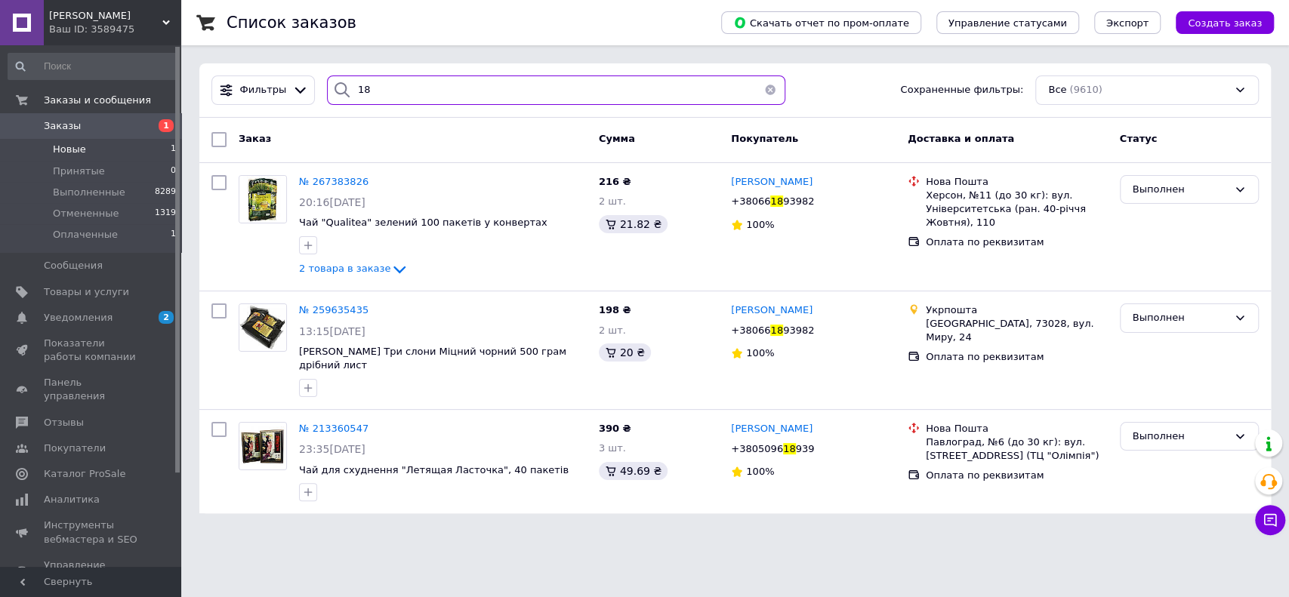
type input "1"
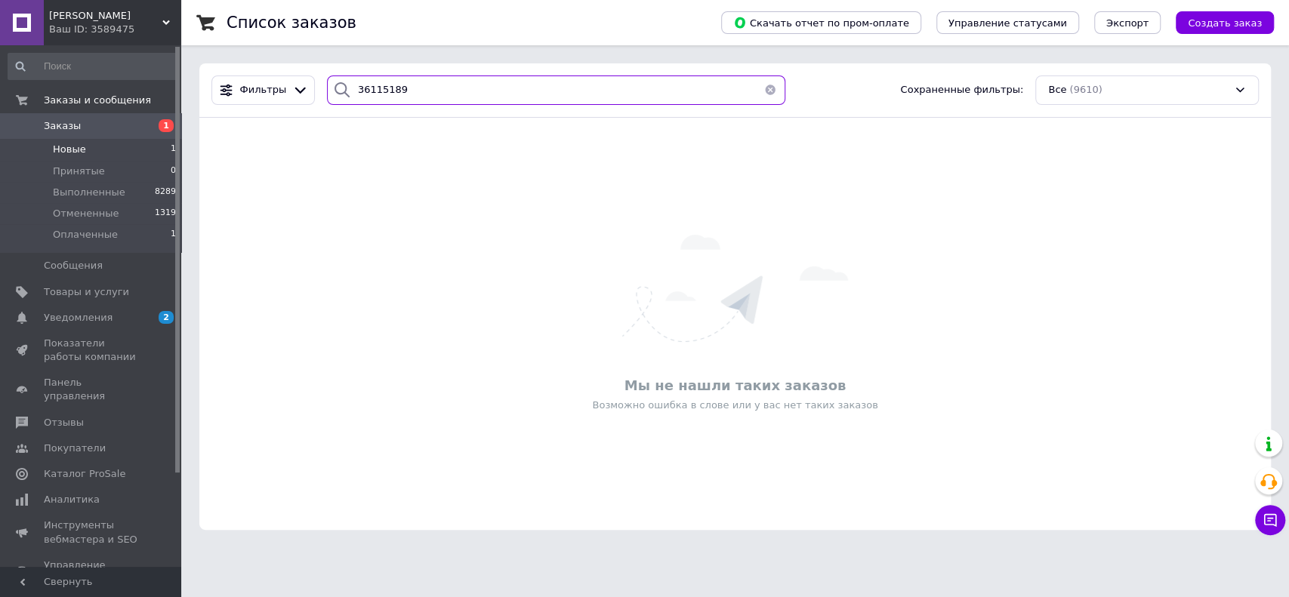
type input "361151893"
